Goal: Go to known website: Go to known website

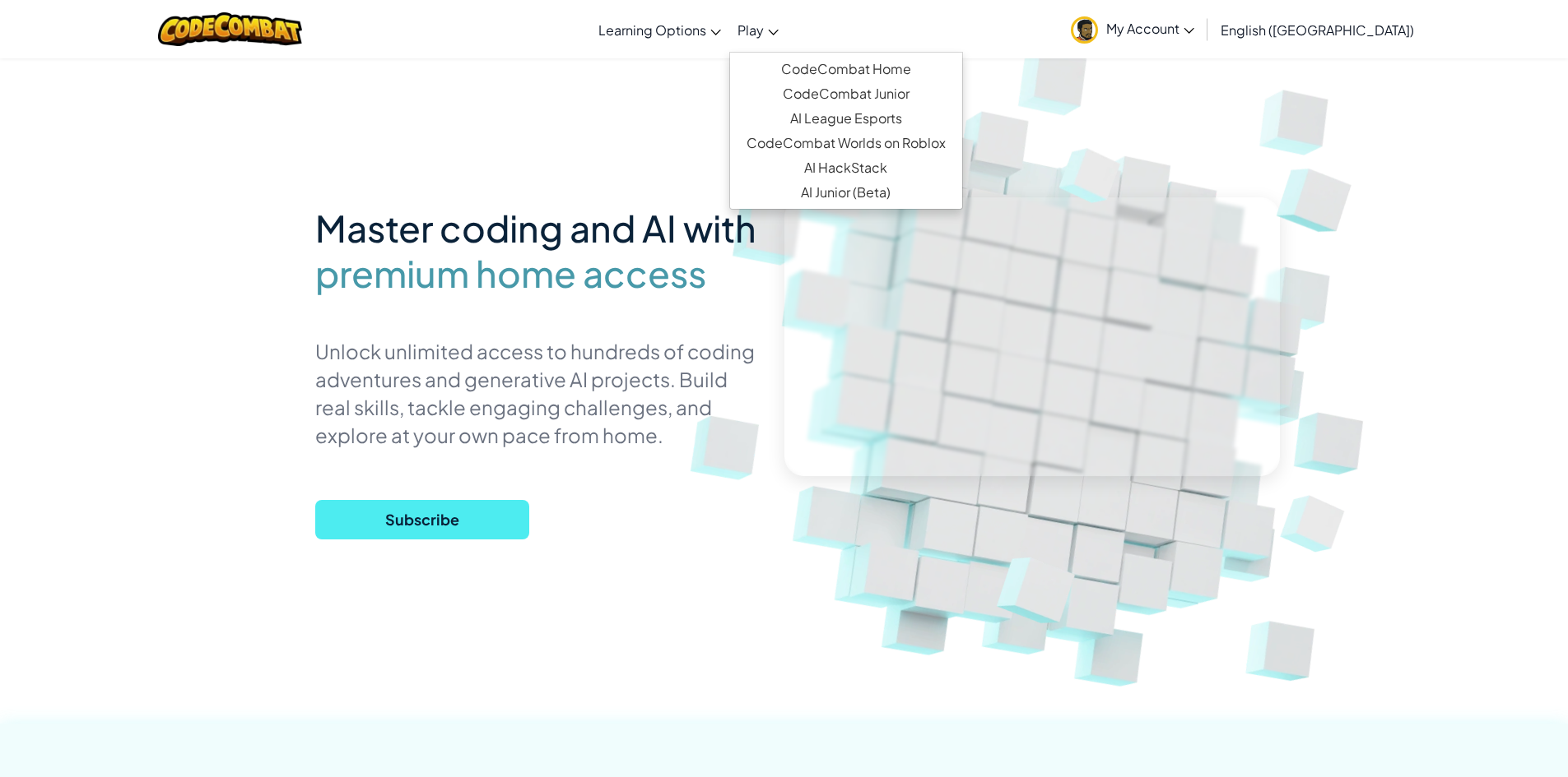
click at [764, 34] on span "Play" at bounding box center [751, 30] width 26 height 17
click at [904, 141] on link "CodeCombat Worlds on Roblox" at bounding box center [846, 143] width 232 height 24
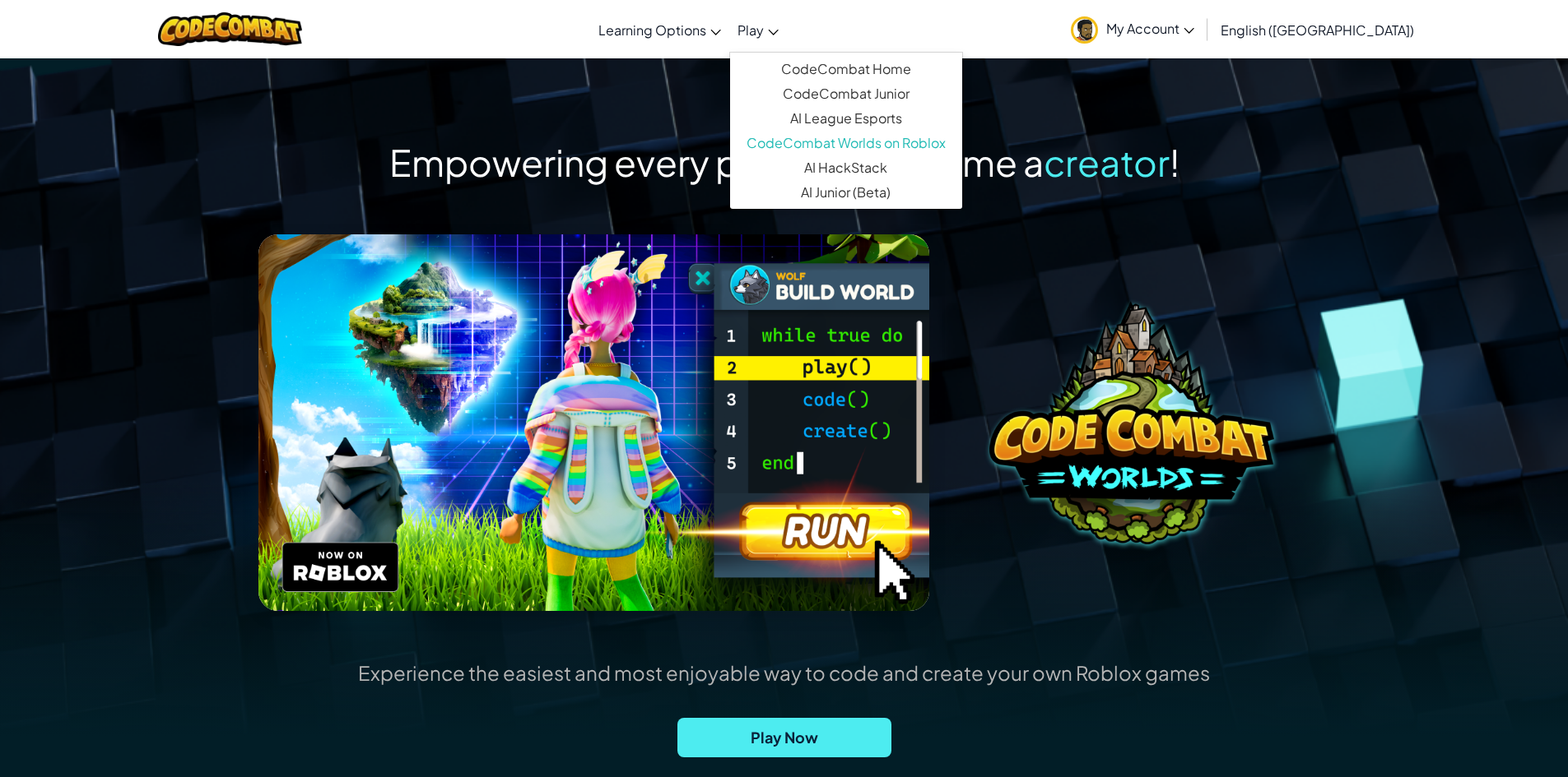
click at [1149, 351] on img at bounding box center [1131, 423] width 284 height 243
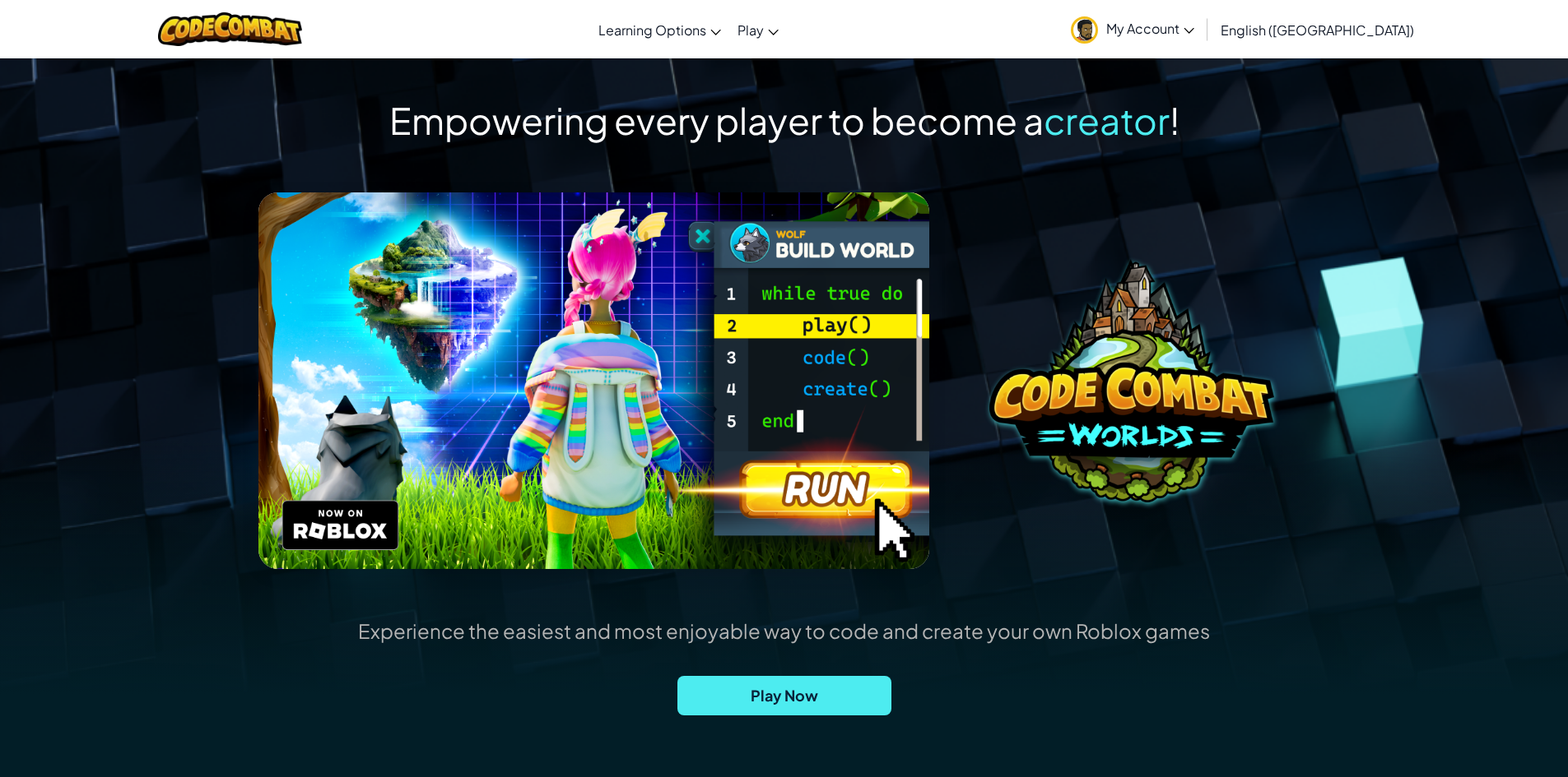
scroll to position [82, 0]
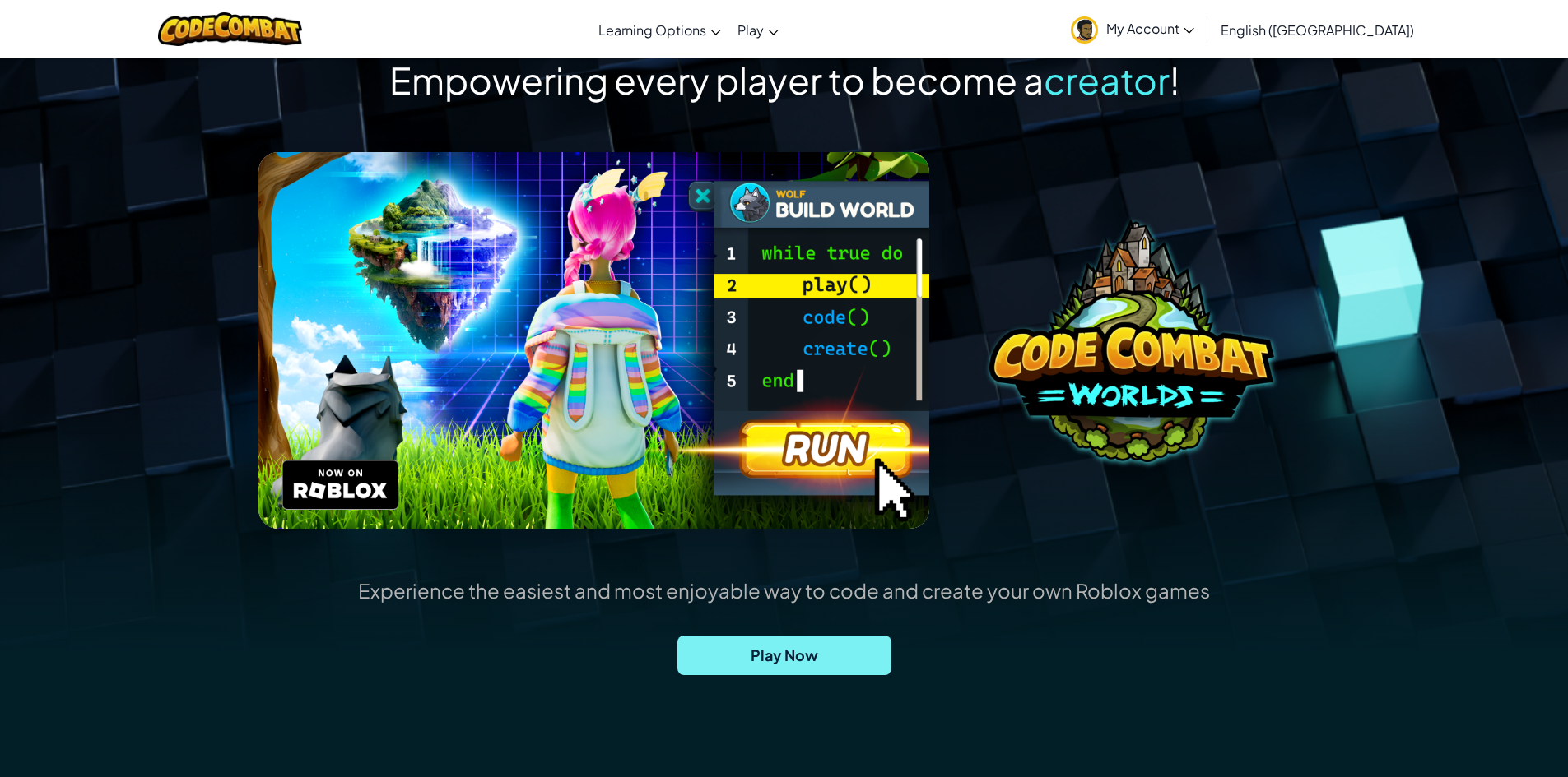
click at [775, 662] on span "Play Now" at bounding box center [784, 656] width 214 height 40
